Goal: Transaction & Acquisition: Purchase product/service

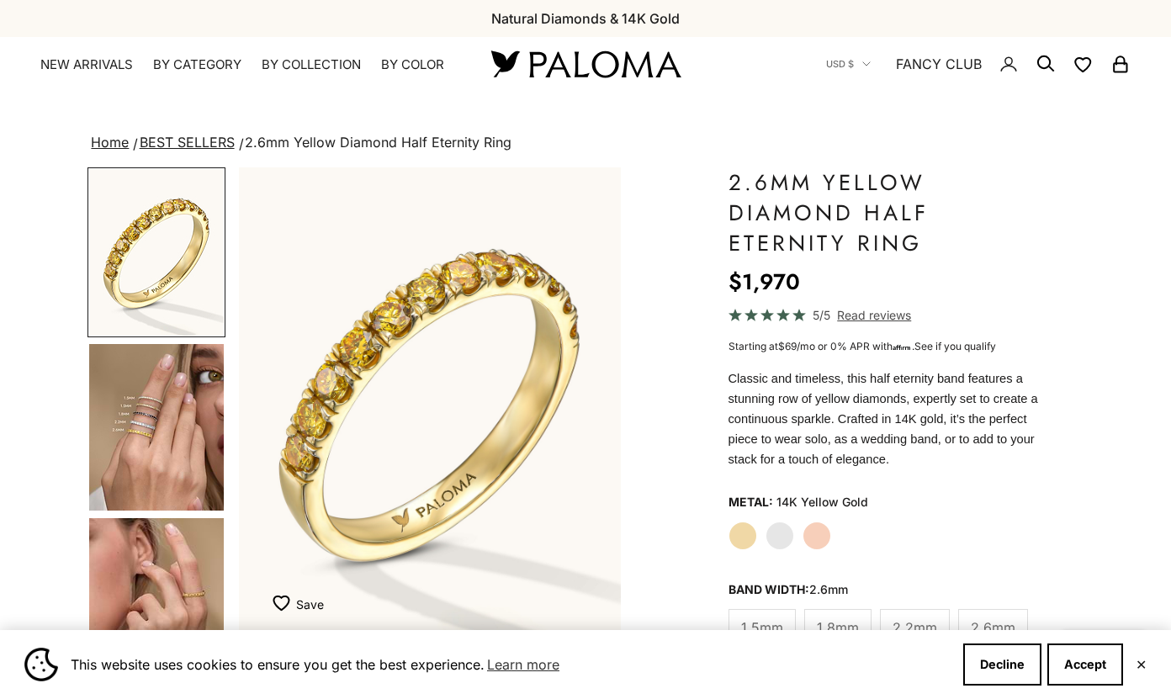
click at [185, 422] on img "Go to item 4" at bounding box center [156, 427] width 135 height 167
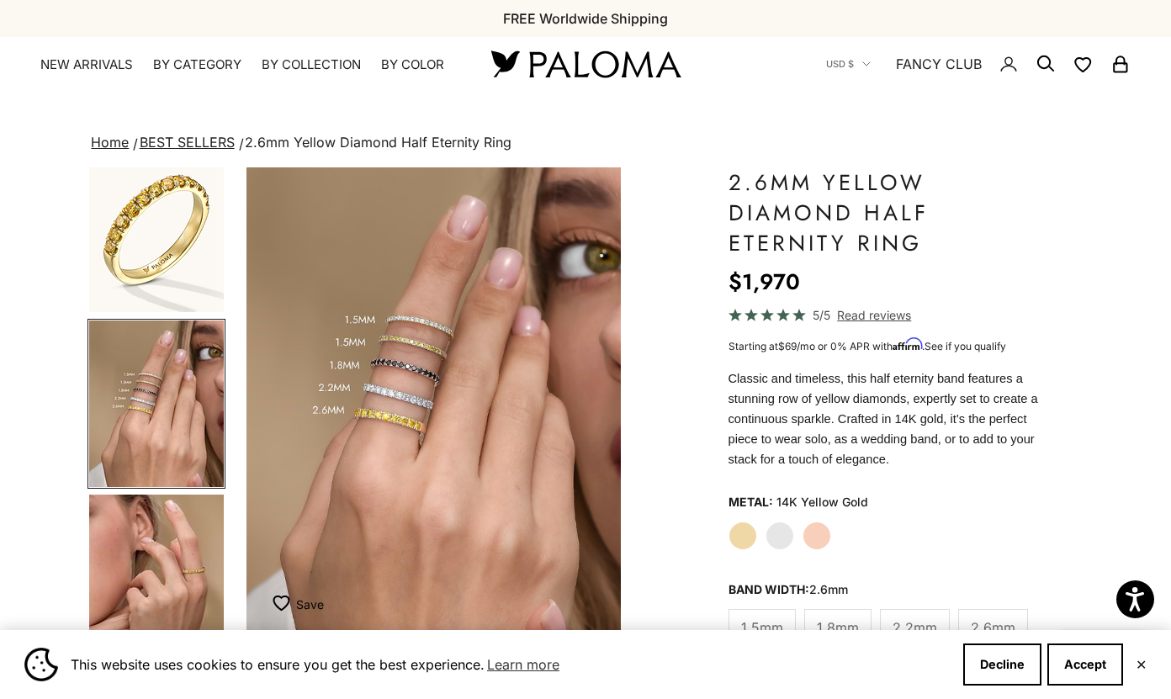
scroll to position [0, 401]
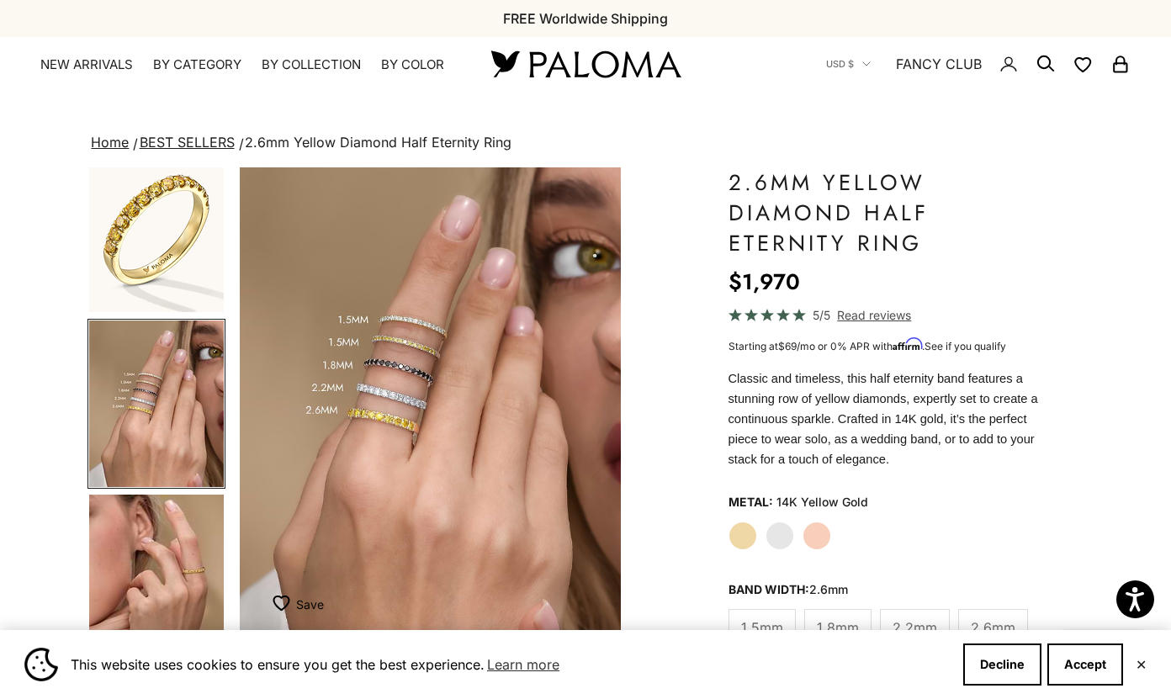
click at [176, 553] on img "Go to item 5" at bounding box center [156, 577] width 135 height 167
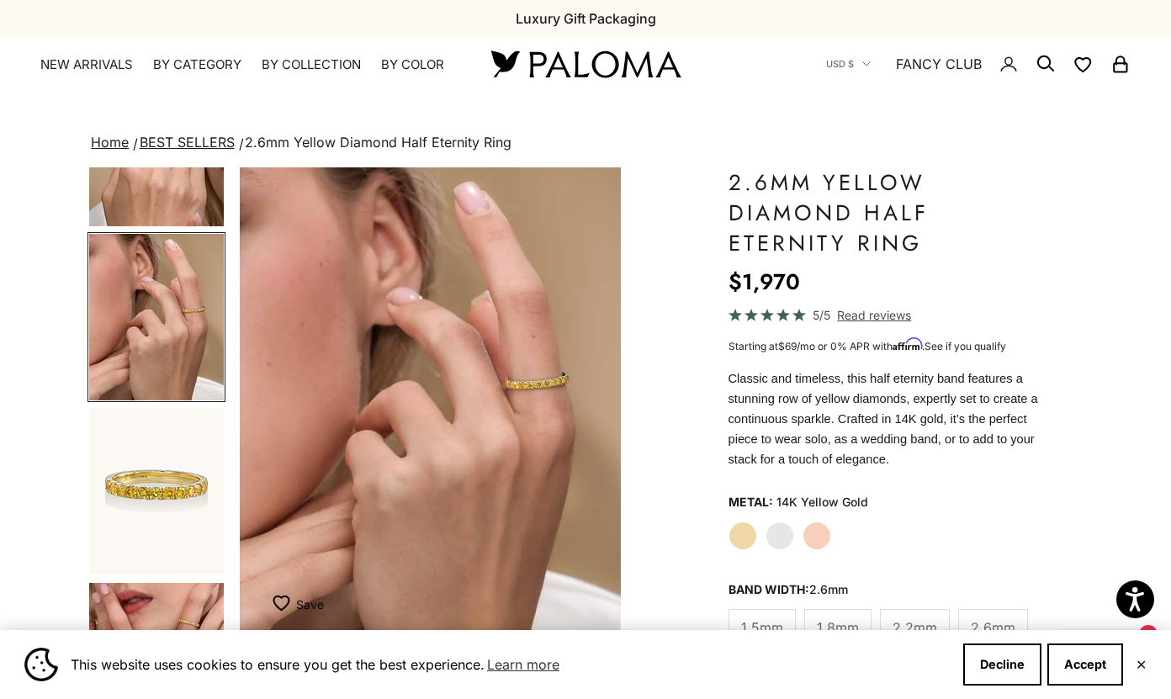
scroll to position [286, 0]
click at [176, 553] on img "Go to item 6" at bounding box center [156, 489] width 135 height 167
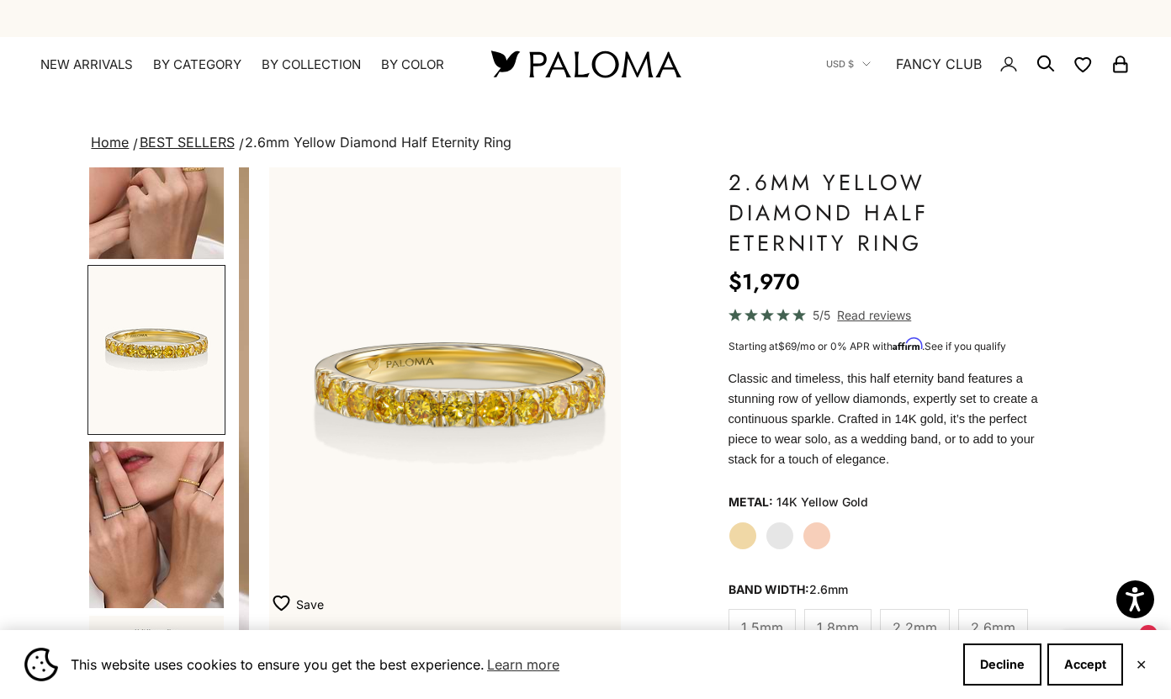
scroll to position [434, 0]
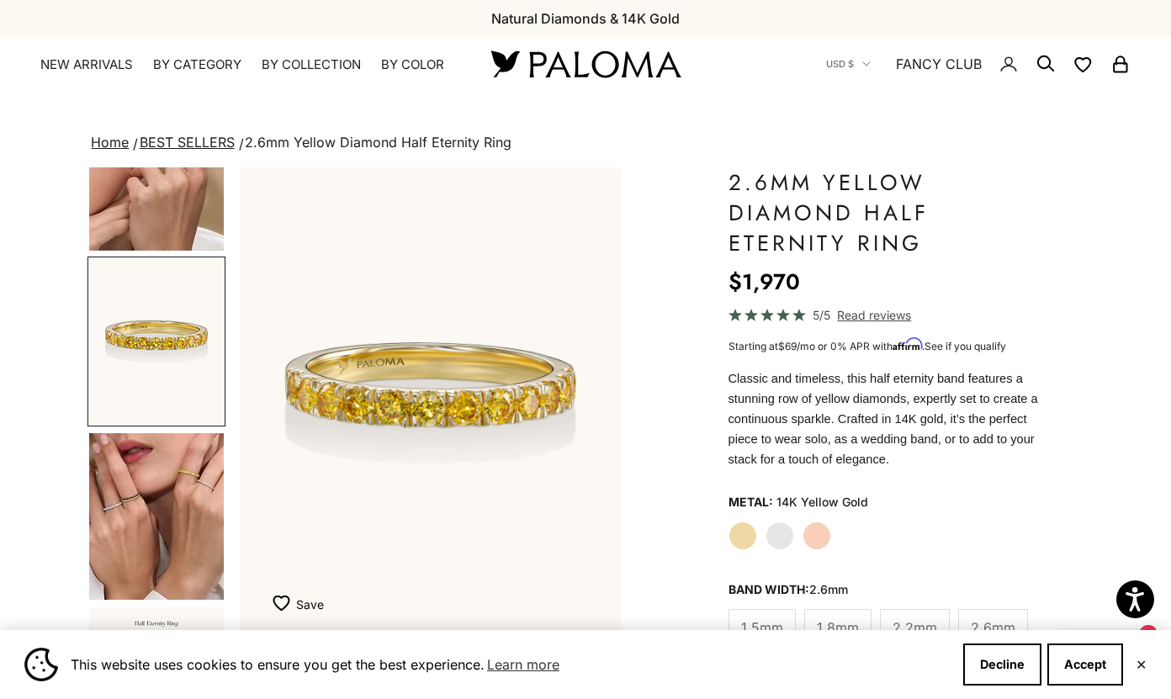
click at [172, 565] on img "Go to item 9" at bounding box center [156, 516] width 135 height 167
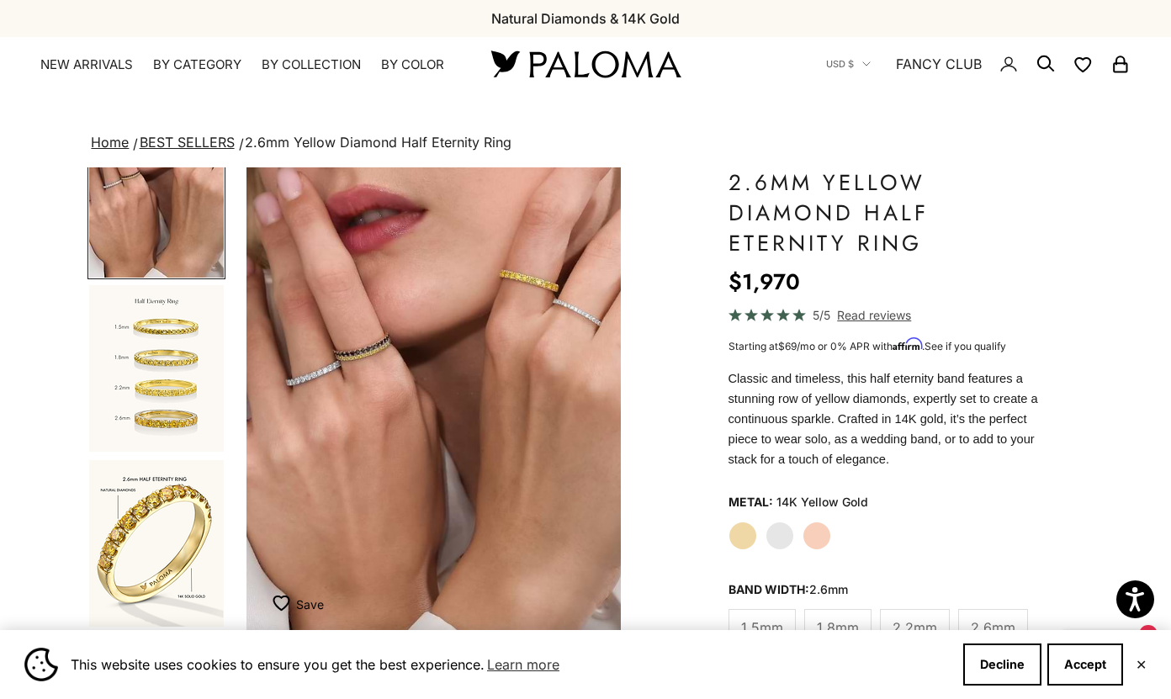
scroll to position [791, 0]
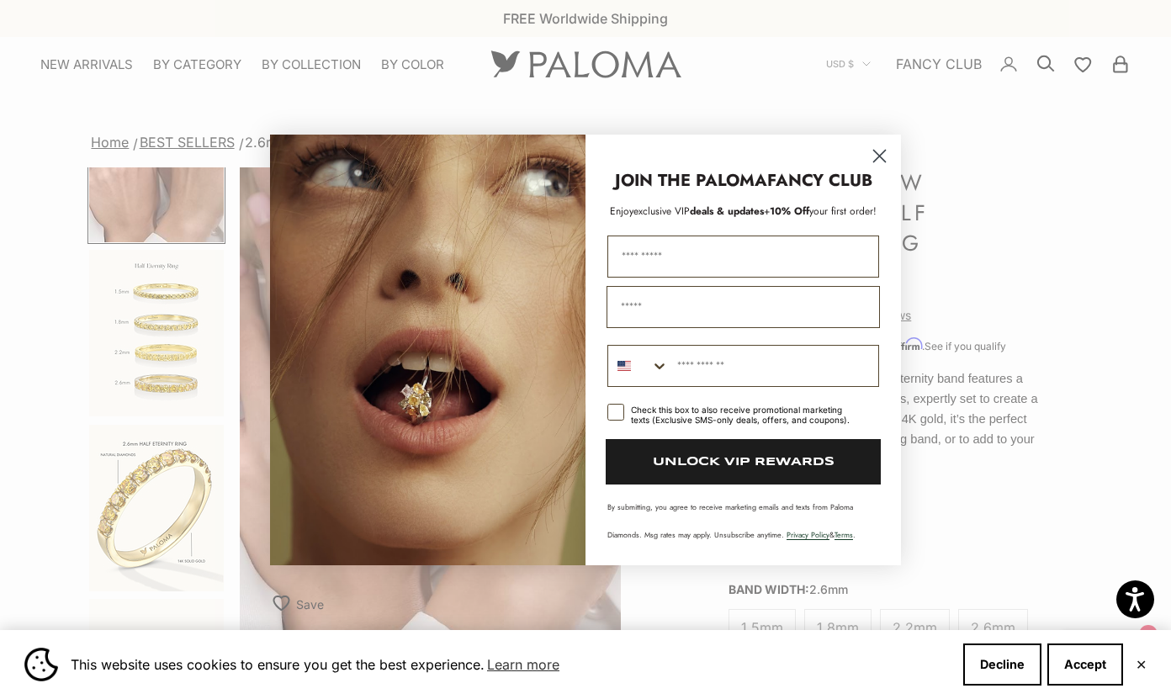
click at [878, 154] on icon "Close dialog" at bounding box center [880, 156] width 12 height 12
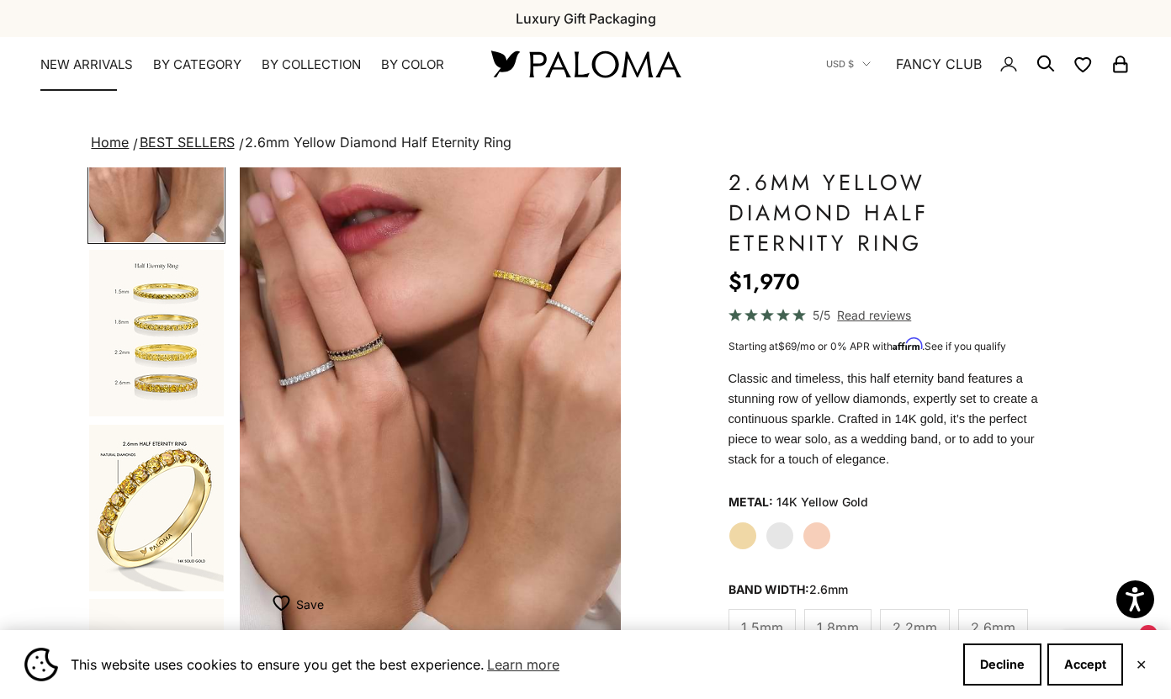
click at [84, 58] on link "NEW ARRIVALS" at bounding box center [86, 64] width 93 height 17
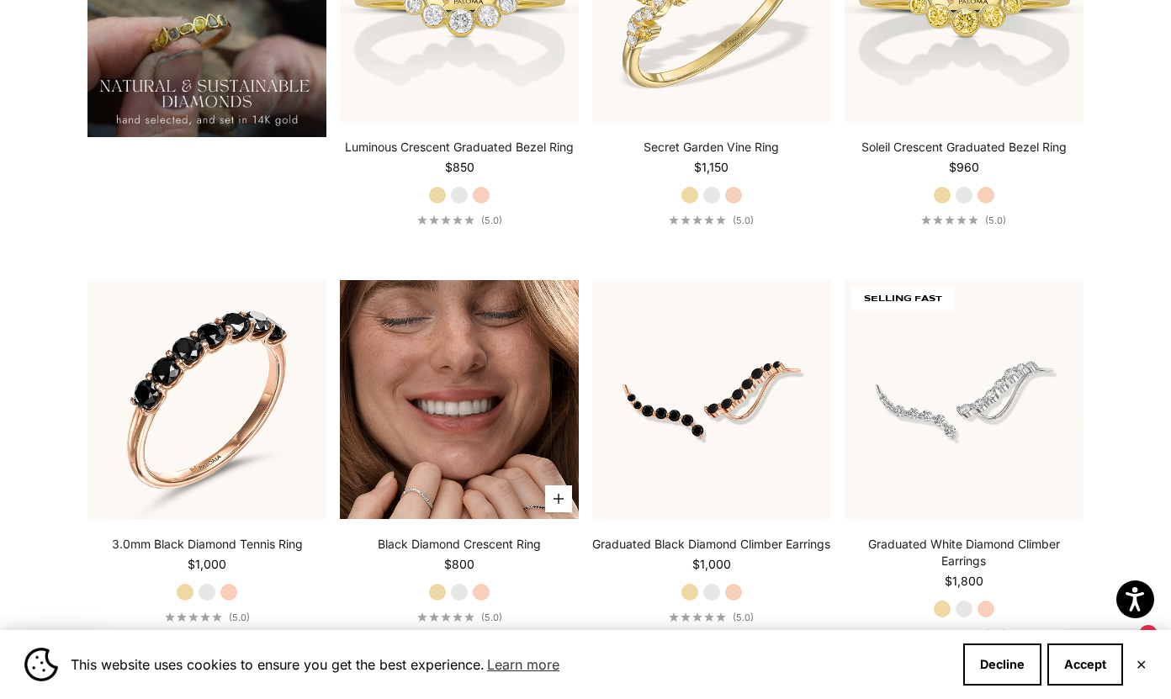
scroll to position [1648, 0]
